Goal: Information Seeking & Learning: Learn about a topic

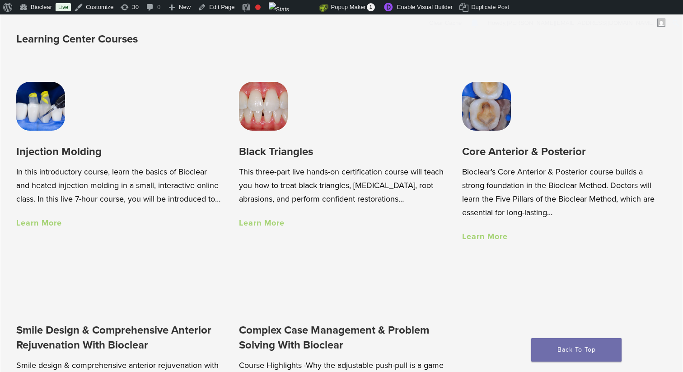
scroll to position [581, 0]
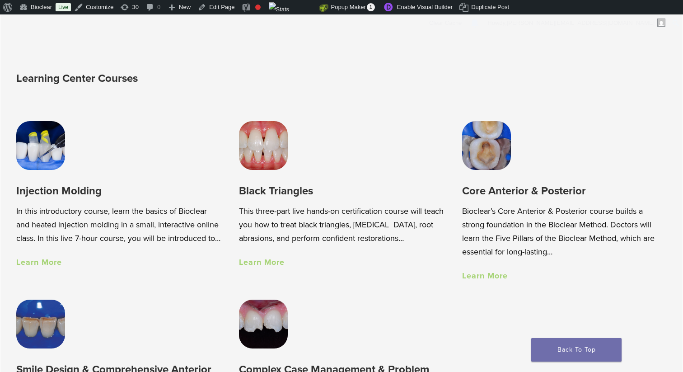
click at [49, 267] on link "Learn More" at bounding box center [39, 262] width 46 height 10
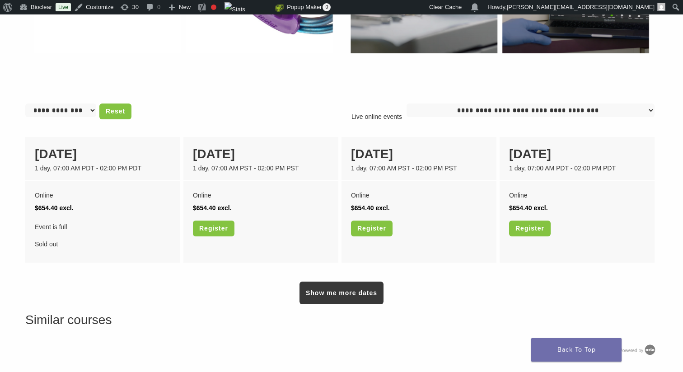
scroll to position [692, 0]
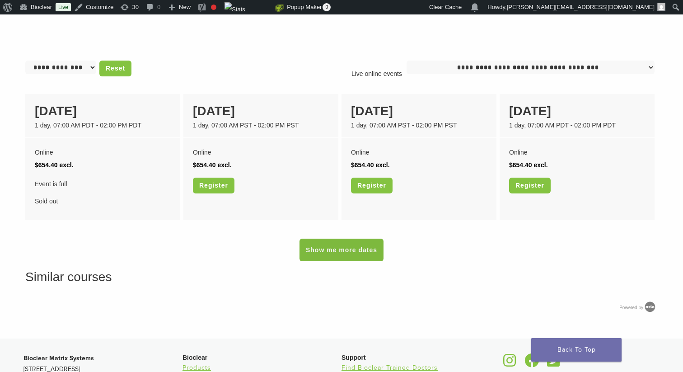
click at [343, 250] on link "Show me more dates" at bounding box center [342, 250] width 84 height 23
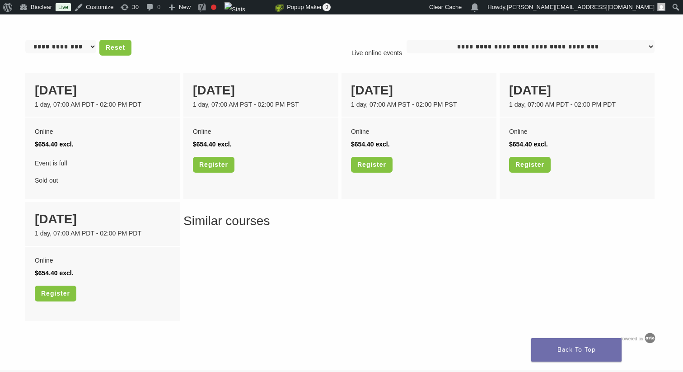
scroll to position [713, 0]
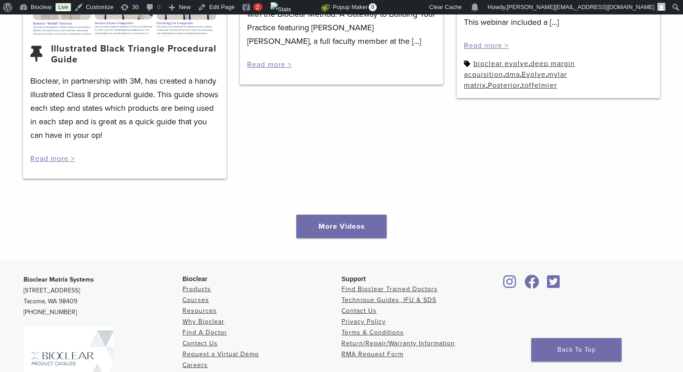
scroll to position [1404, 0]
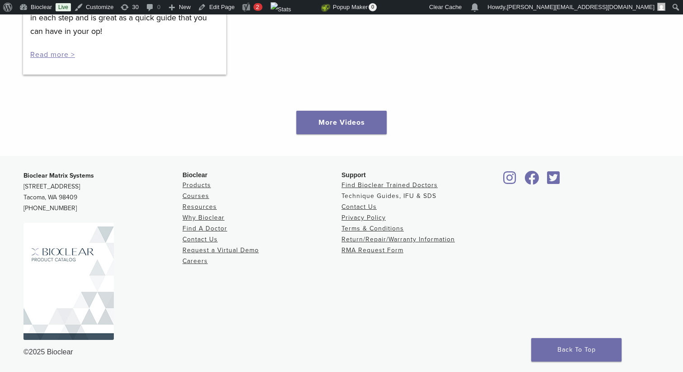
click at [374, 196] on link "Technique Guides, IFU & SDS" at bounding box center [389, 196] width 95 height 8
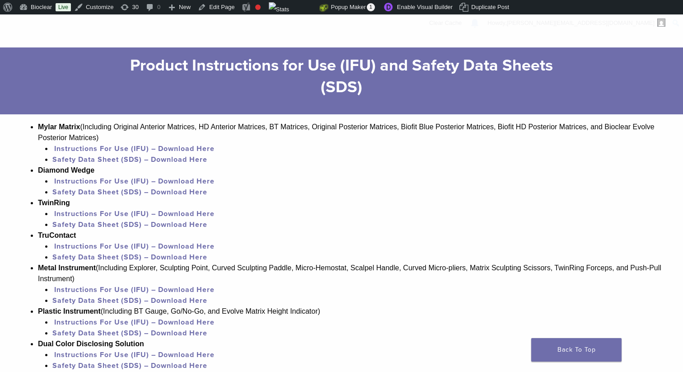
scroll to position [577, 0]
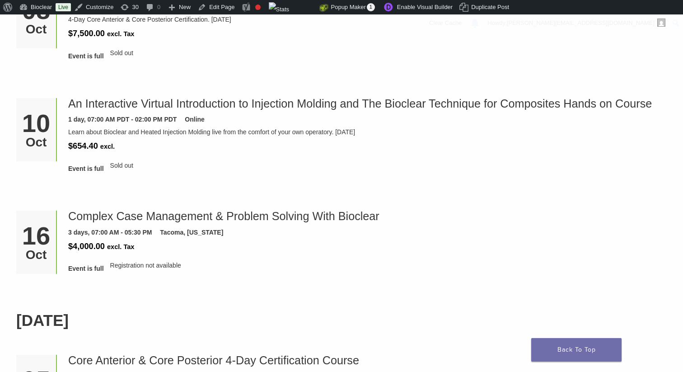
scroll to position [373, 0]
